Goal: Transaction & Acquisition: Purchase product/service

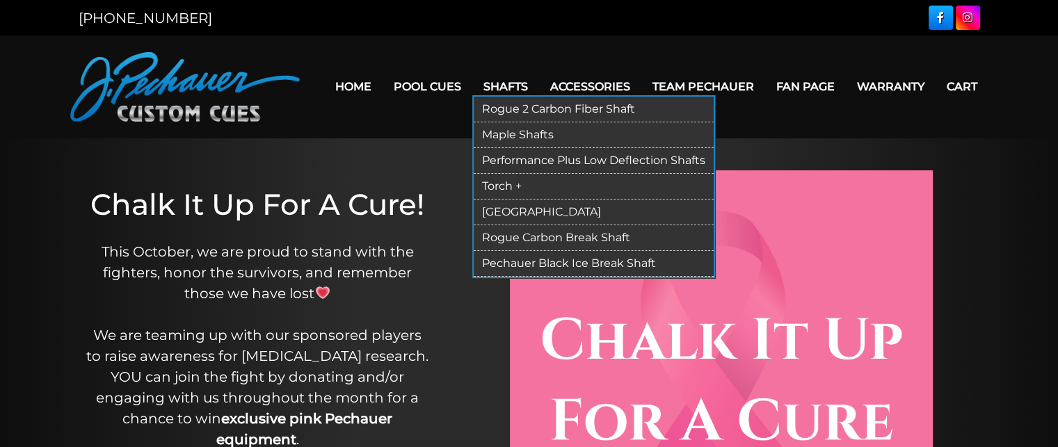
click at [498, 133] on link "Maple Shafts" at bounding box center [594, 135] width 240 height 26
drag, startPoint x: 498, startPoint y: 133, endPoint x: 491, endPoint y: 119, distance: 15.6
click at [498, 133] on link "Maple Shafts" at bounding box center [594, 135] width 240 height 26
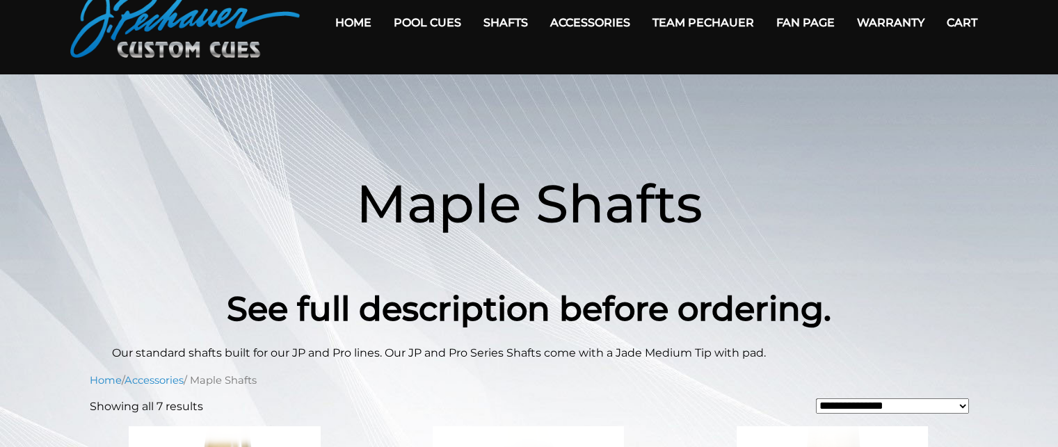
scroll to position [53, 0]
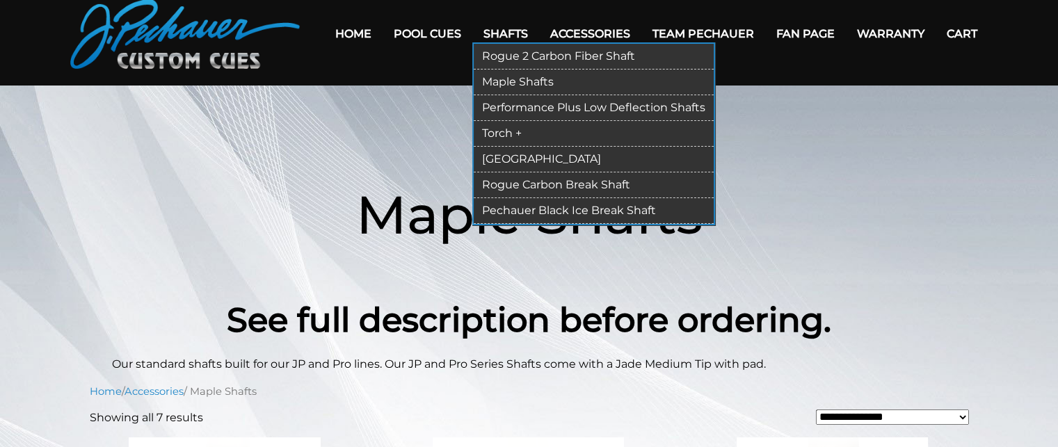
click at [511, 109] on link "Performance Plus Low Deflection Shafts" at bounding box center [594, 108] width 240 height 26
click at [511, 108] on link "Performance Plus Low Deflection Shafts" at bounding box center [594, 108] width 240 height 26
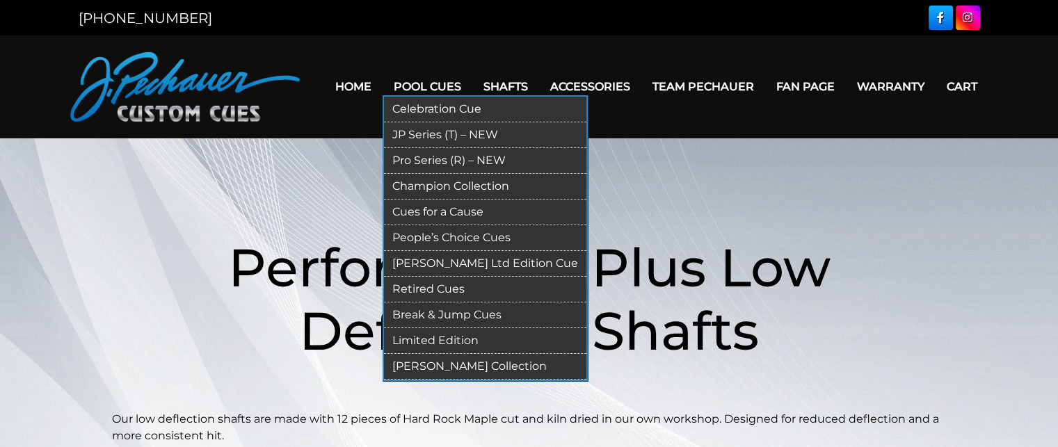
click at [442, 310] on link "Break & Jump Cues" at bounding box center [485, 316] width 202 height 26
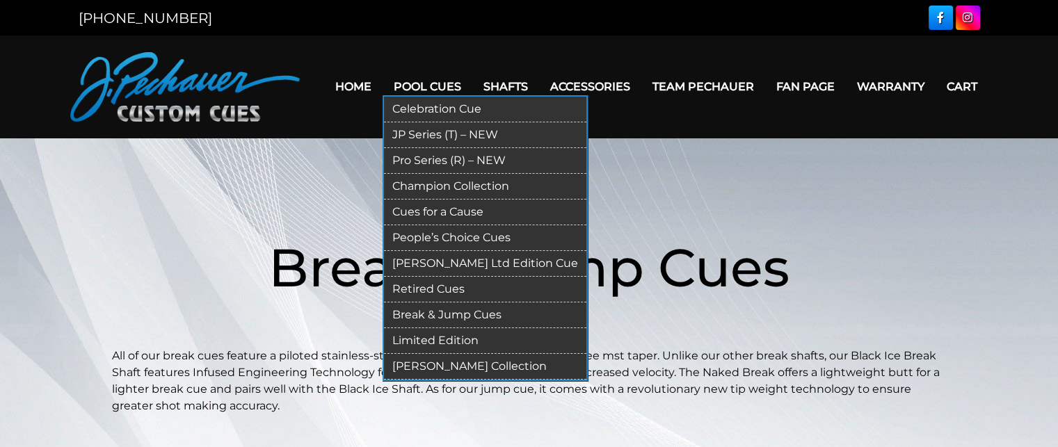
click at [447, 163] on link "Pro Series (R) – NEW" at bounding box center [485, 161] width 202 height 26
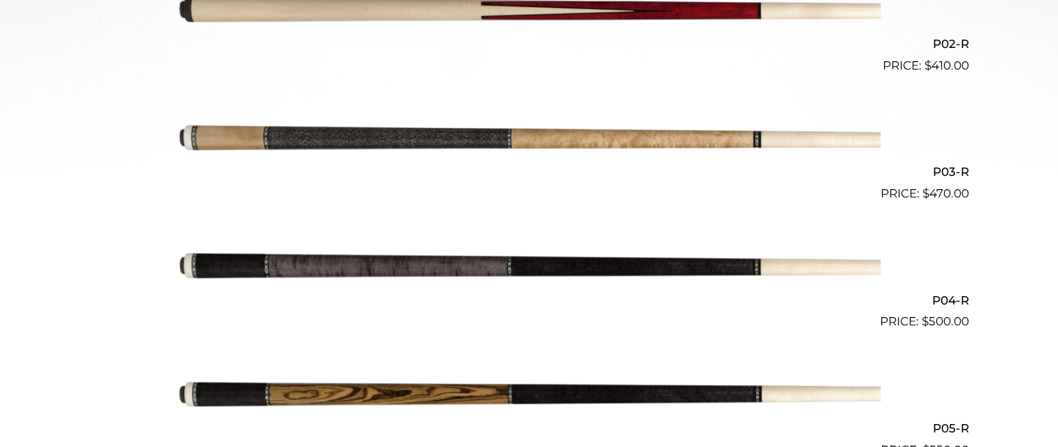
scroll to position [618, 0]
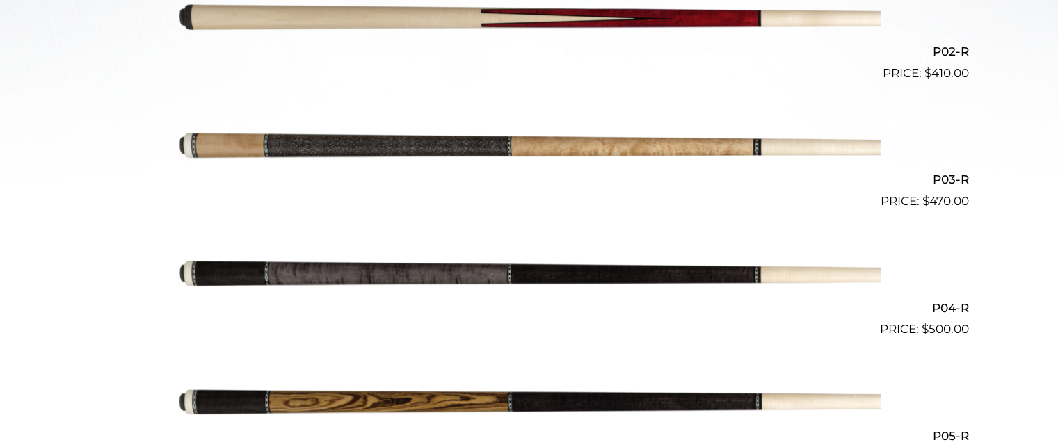
click at [440, 264] on img at bounding box center [529, 274] width 703 height 117
